Goal: Navigation & Orientation: Find specific page/section

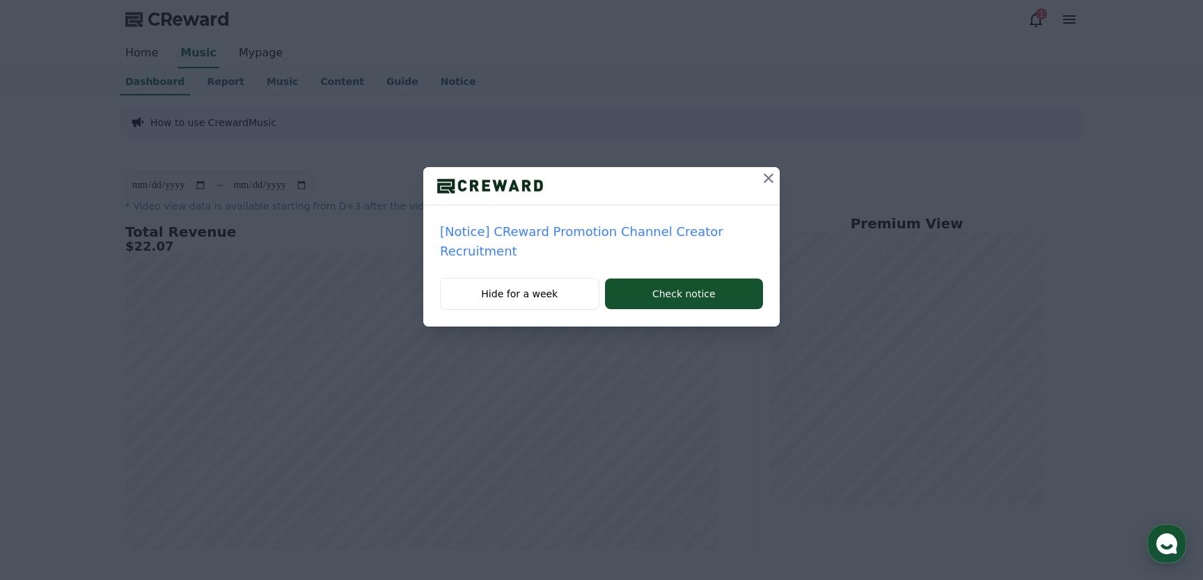
click at [770, 180] on icon at bounding box center [769, 178] width 10 height 10
click at [769, 178] on icon at bounding box center [769, 178] width 10 height 10
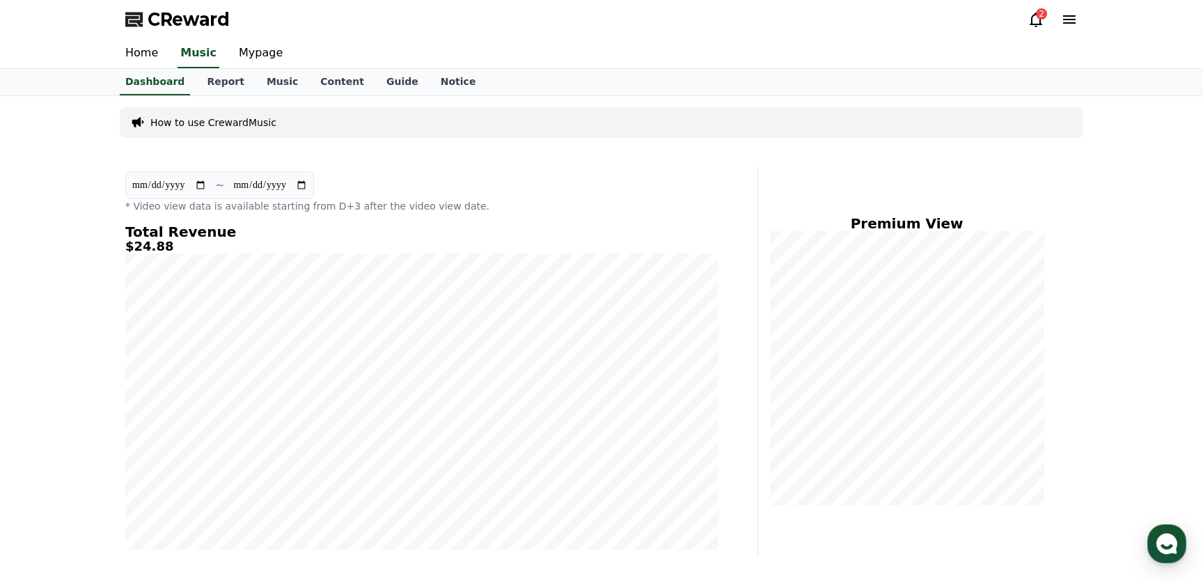
click at [1039, 23] on icon at bounding box center [1035, 19] width 17 height 17
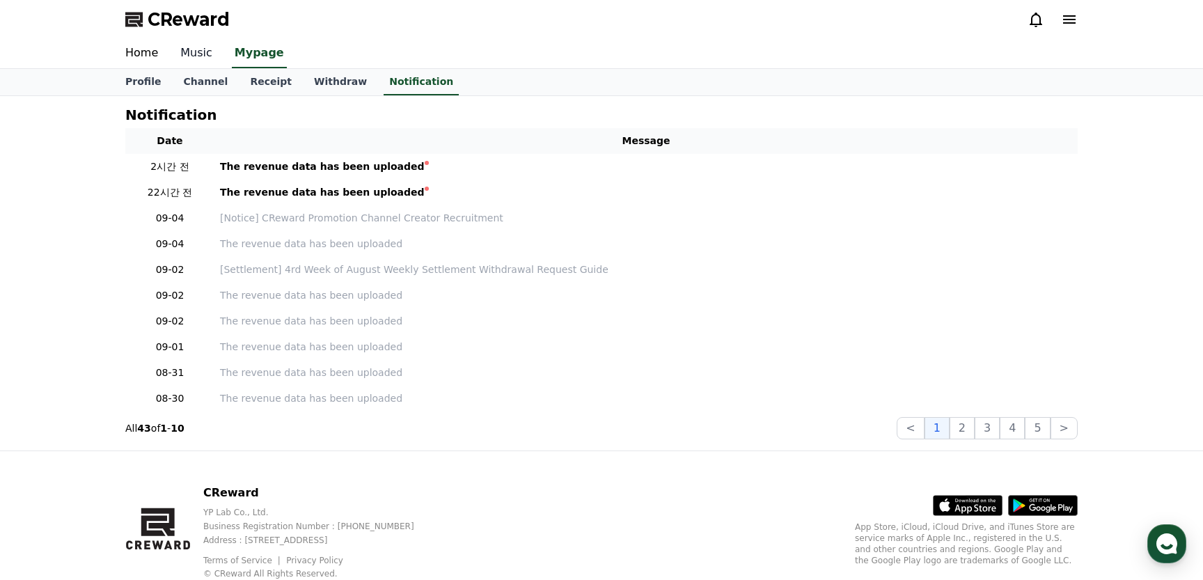
click at [196, 54] on link "Music" at bounding box center [196, 53] width 54 height 29
